Goal: Information Seeking & Learning: Learn about a topic

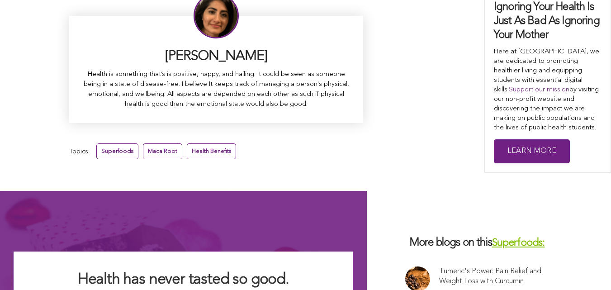
scroll to position [5967, 0]
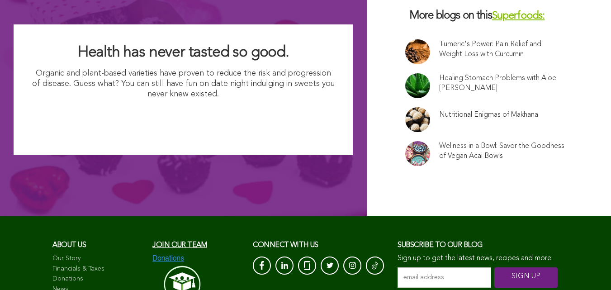
click at [439, 110] on link "Nutritional Enigmas of Makhana" at bounding box center [488, 115] width 99 height 10
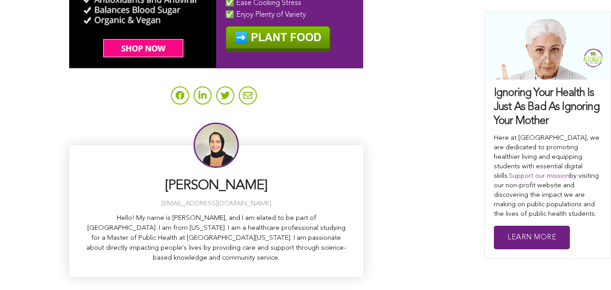
scroll to position [3205, 0]
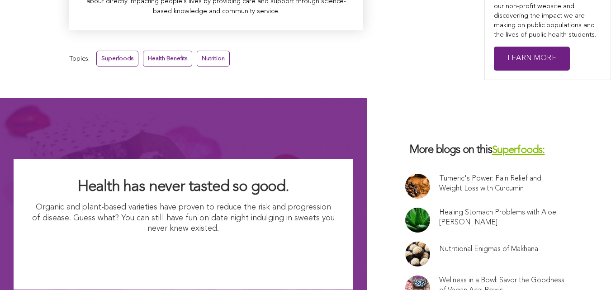
click at [405, 242] on link at bounding box center [417, 254] width 25 height 25
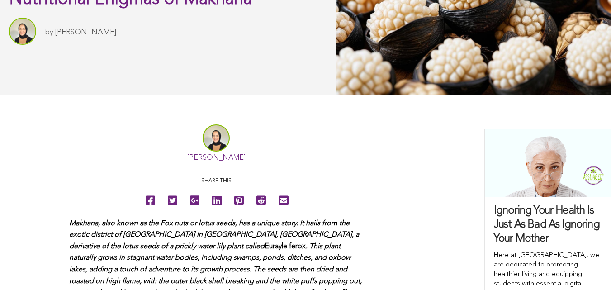
scroll to position [99, 0]
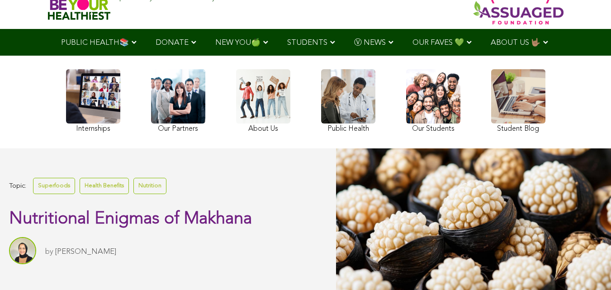
click at [406, 130] on link at bounding box center [433, 102] width 54 height 66
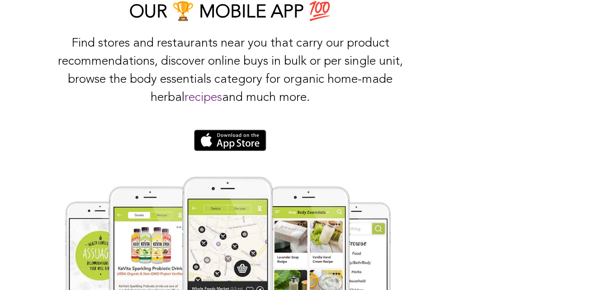
scroll to position [1781, 0]
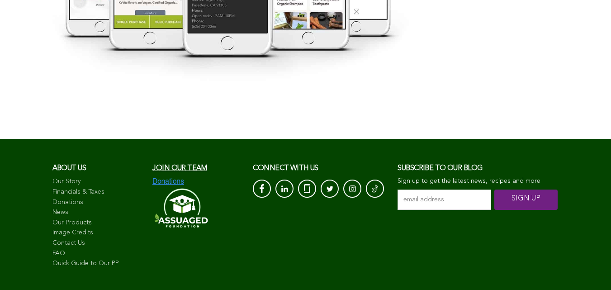
click at [53, 259] on link "Quick Guide to Our PP" at bounding box center [97, 263] width 91 height 9
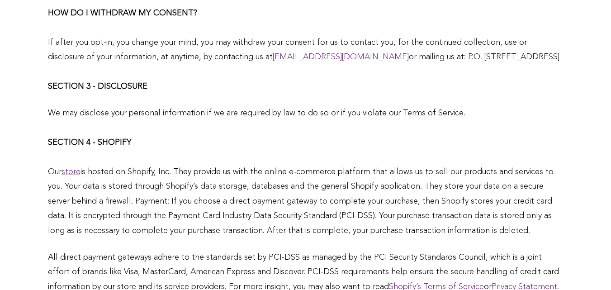
scroll to position [1212, 0]
